Goal: Entertainment & Leisure: Consume media (video, audio)

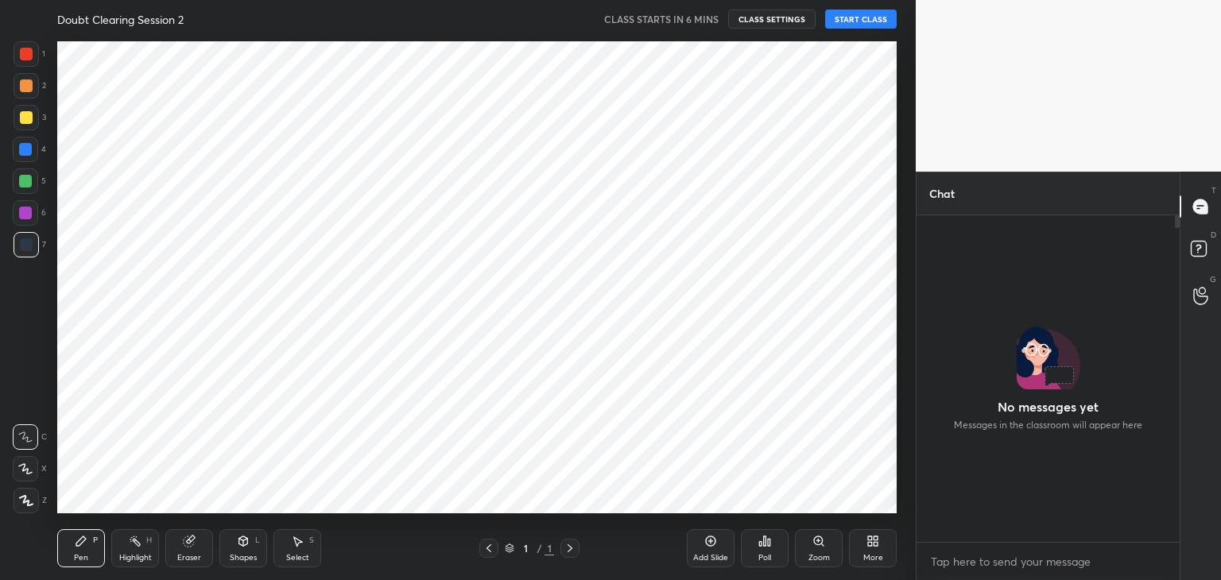
scroll to position [479, 852]
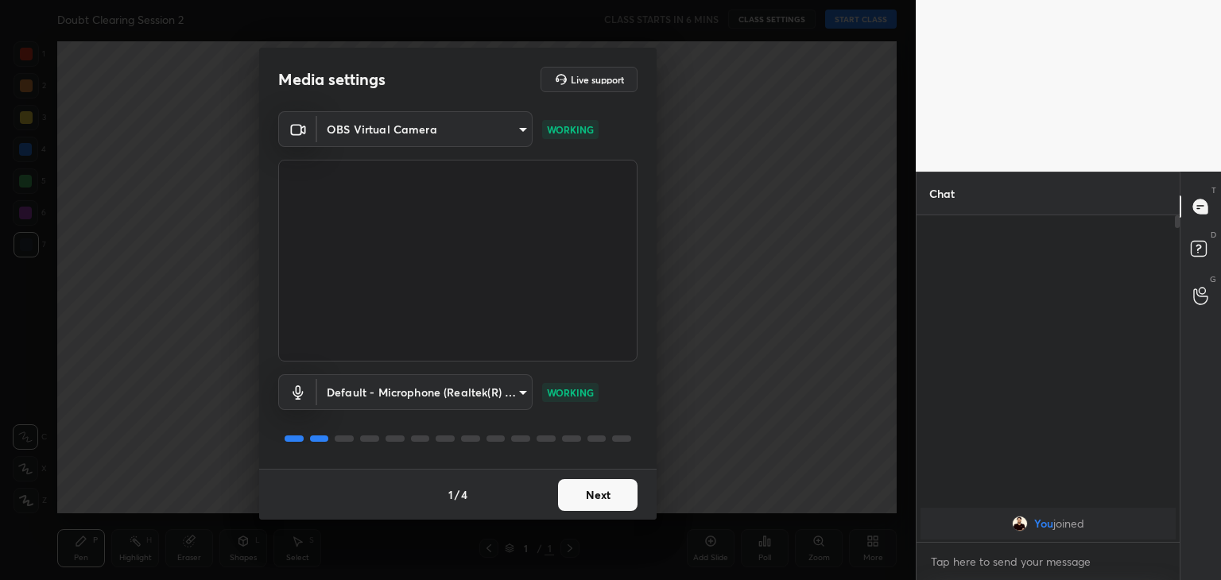
click at [604, 513] on div "1 / 4 Next" at bounding box center [457, 494] width 397 height 51
click at [626, 494] on button "Next" at bounding box center [597, 495] width 79 height 32
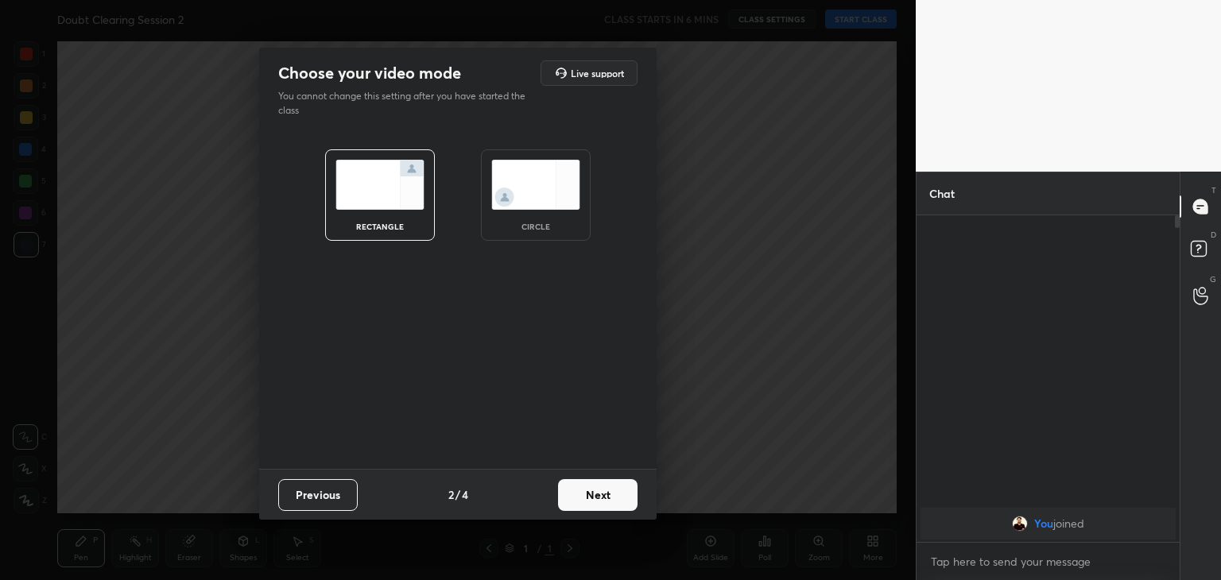
click at [540, 212] on div "circle" at bounding box center [536, 194] width 110 height 91
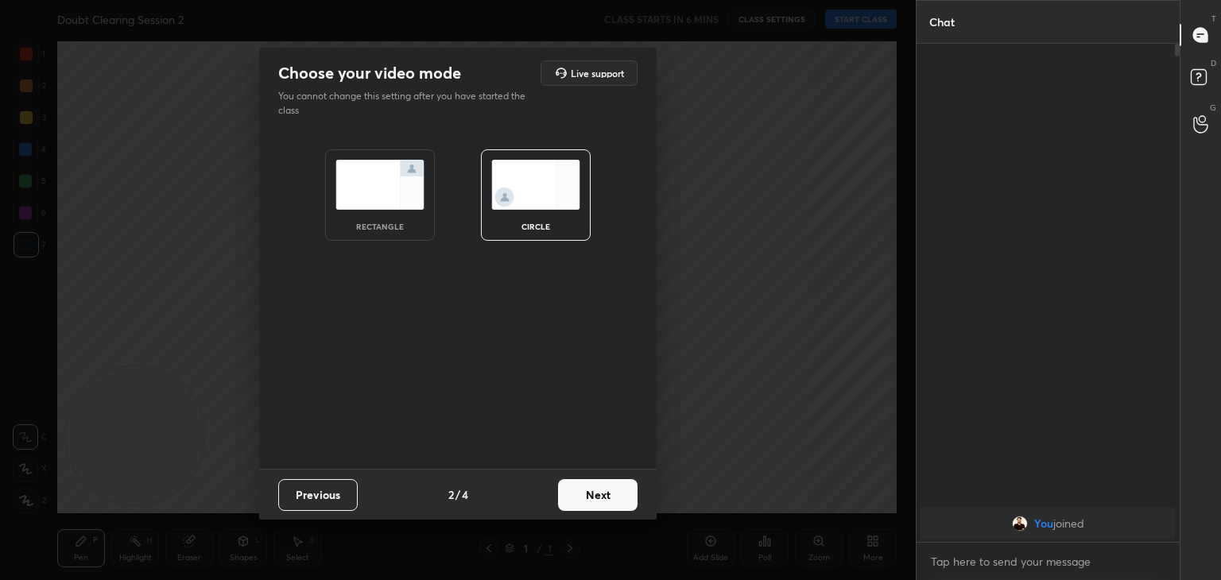
scroll to position [363, 258]
click at [608, 488] on button "Next" at bounding box center [597, 495] width 79 height 32
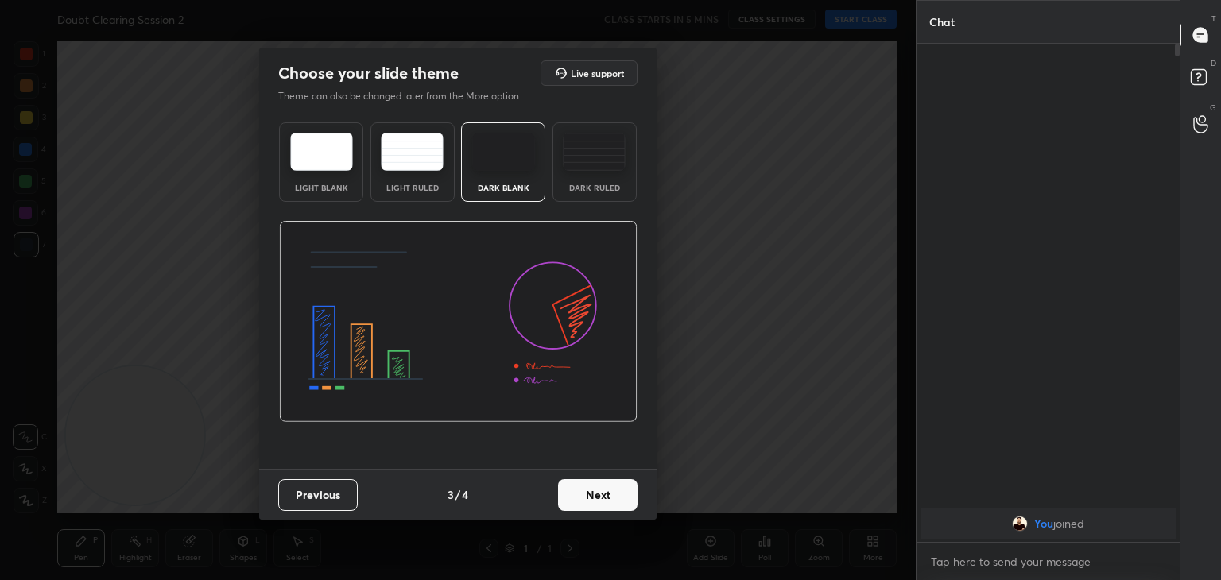
click at [608, 502] on button "Next" at bounding box center [597, 495] width 79 height 32
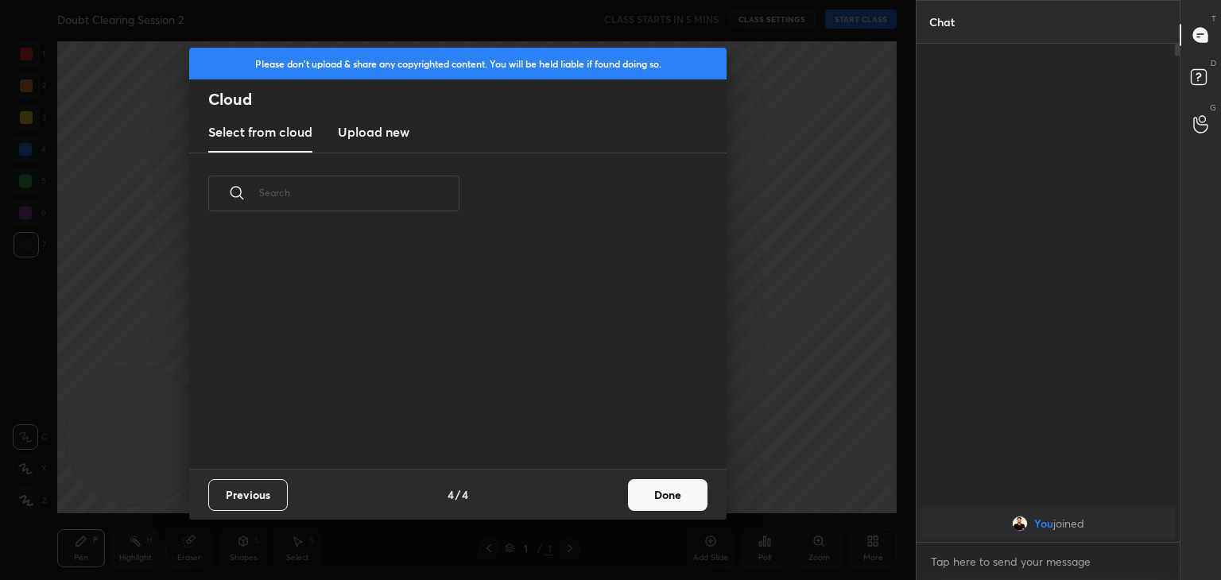
click at [646, 506] on button "Done" at bounding box center [667, 495] width 79 height 32
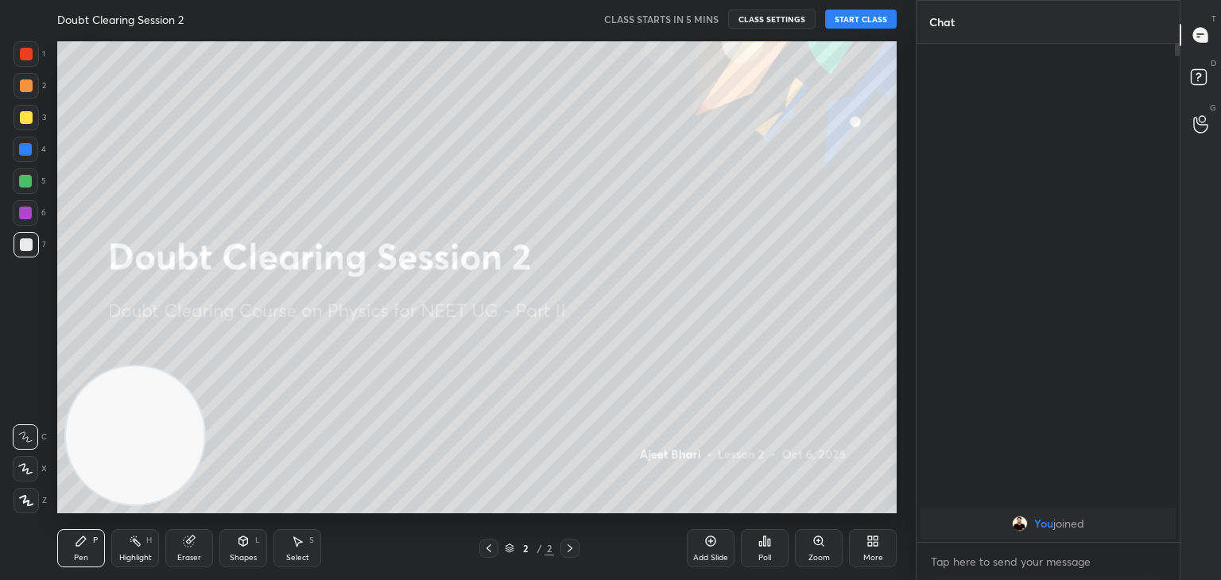
click at [857, 20] on button "START CLASS" at bounding box center [861, 19] width 72 height 19
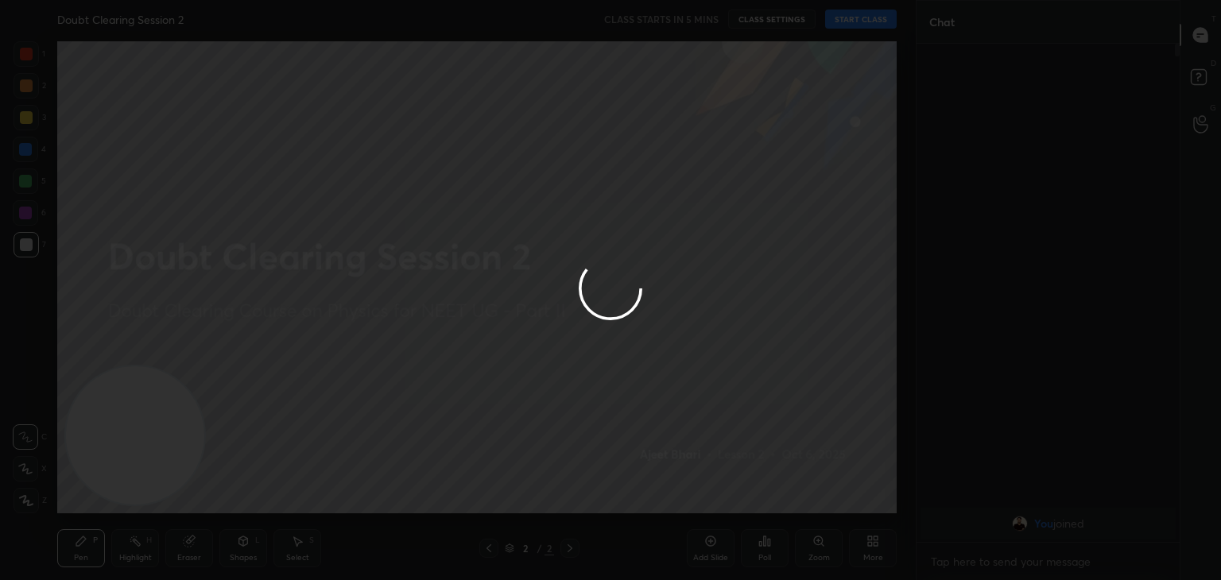
type textarea "x"
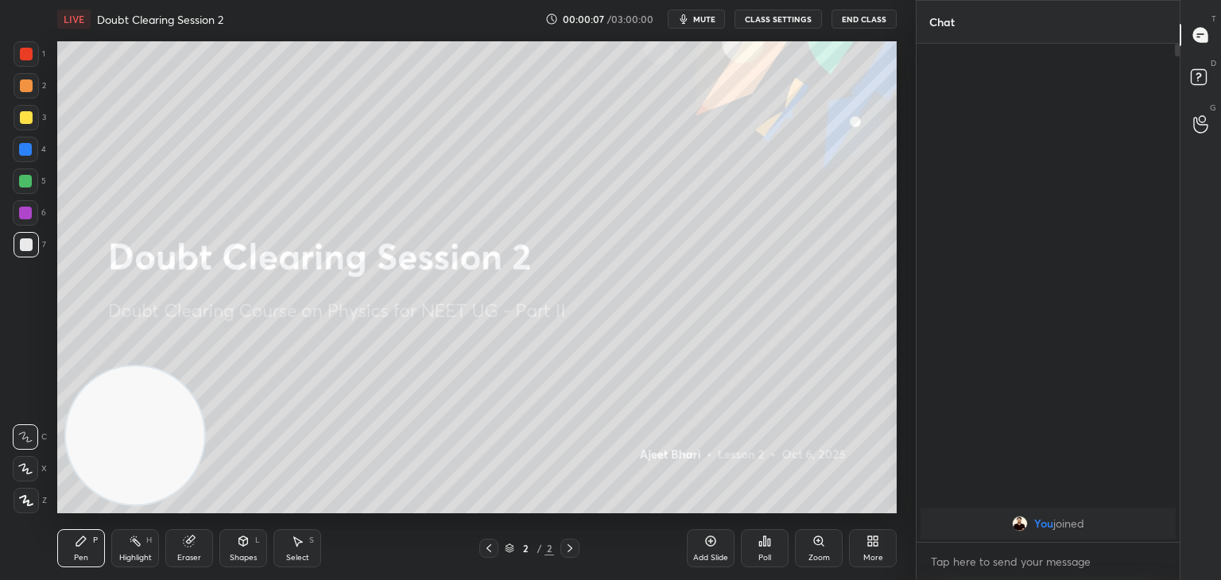
click at [709, 18] on span "mute" at bounding box center [704, 19] width 22 height 11
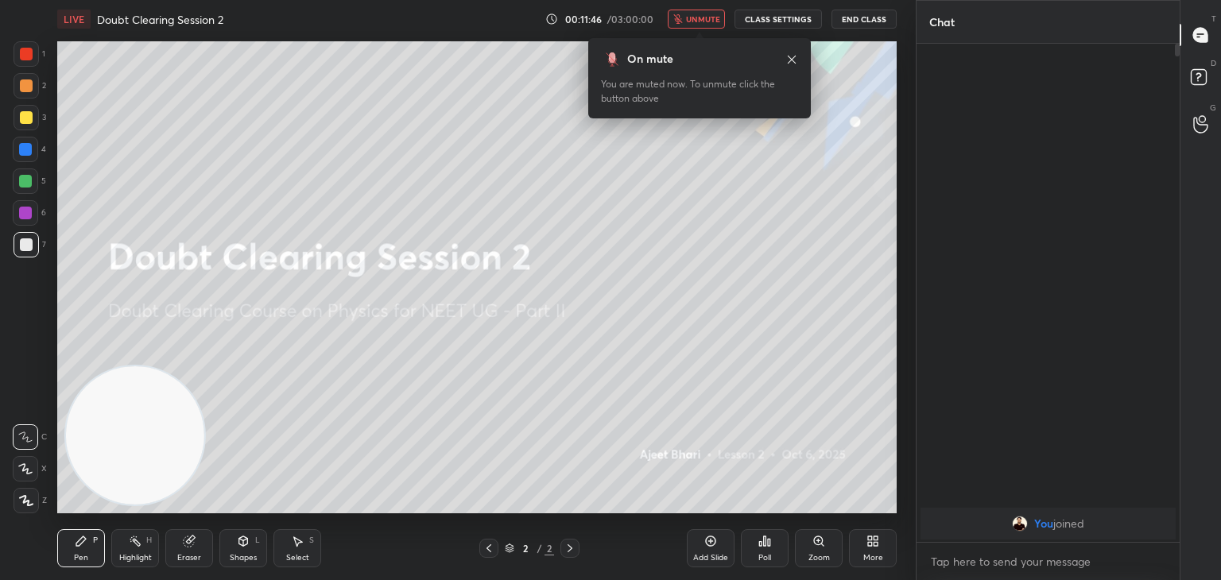
click at [792, 55] on icon at bounding box center [791, 59] width 13 height 13
